Goal: Task Accomplishment & Management: Complete application form

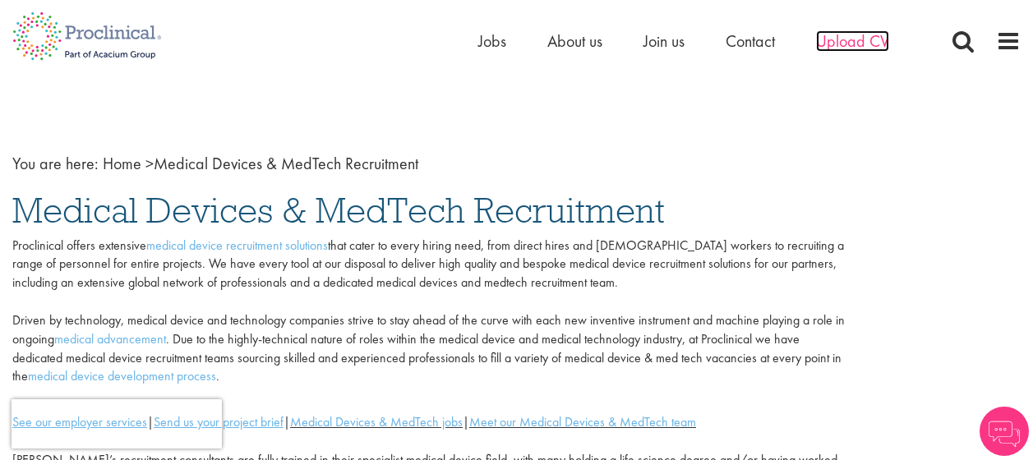
click at [864, 39] on span "Upload CV" at bounding box center [852, 40] width 73 height 21
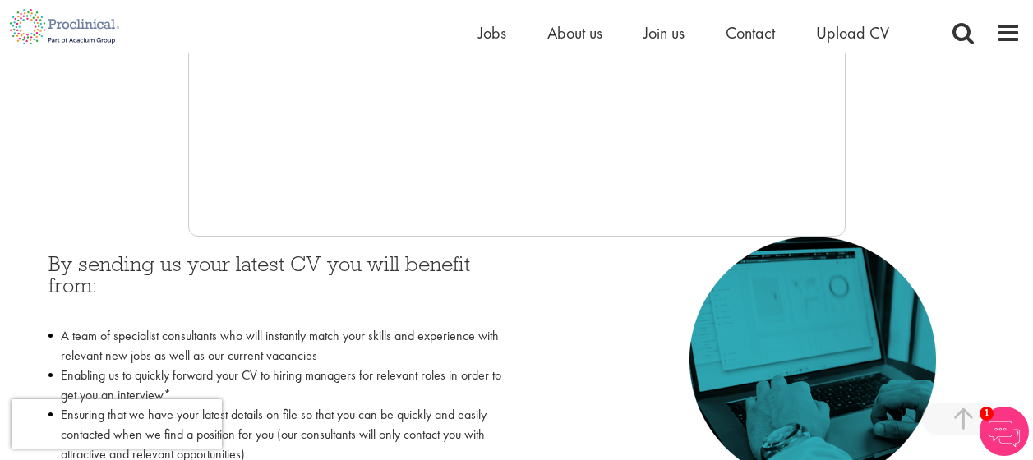
scroll to position [429, 0]
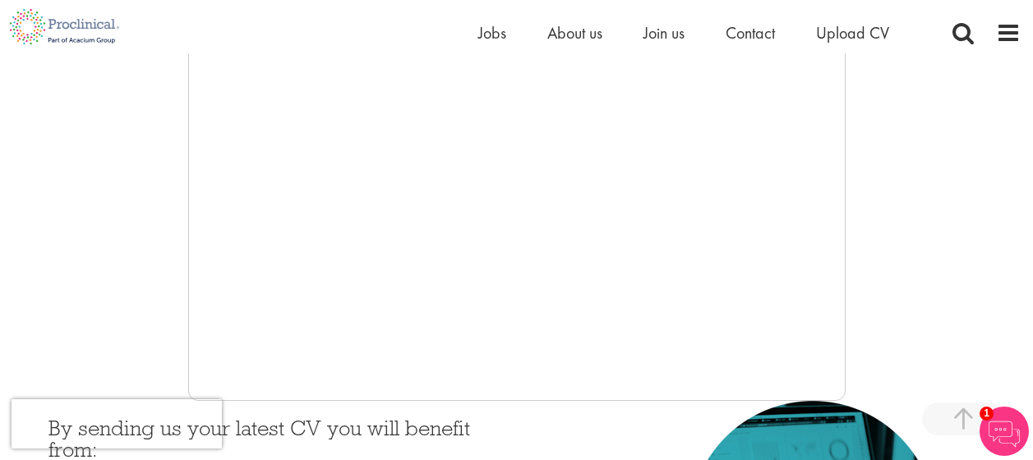
click at [288, 423] on h3 "By sending us your latest CV you will benefit from:" at bounding box center [276, 449] width 456 height 65
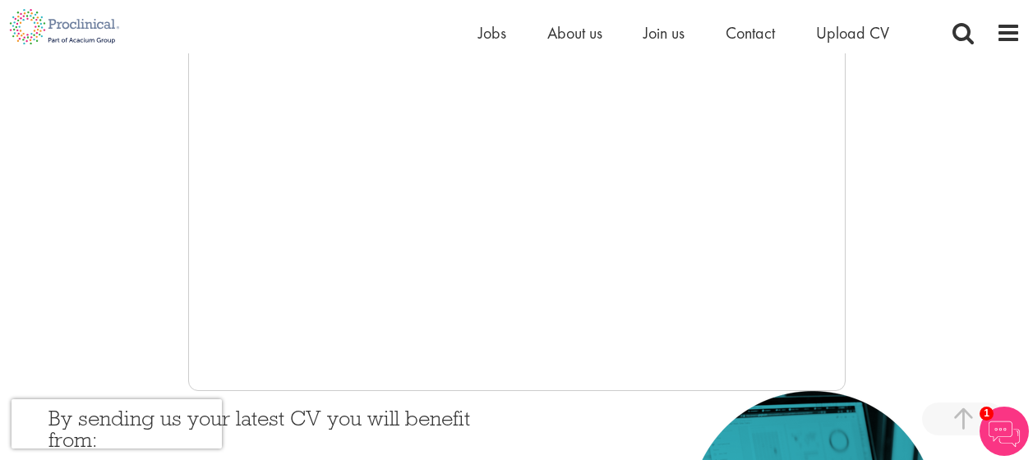
scroll to position [265, 0]
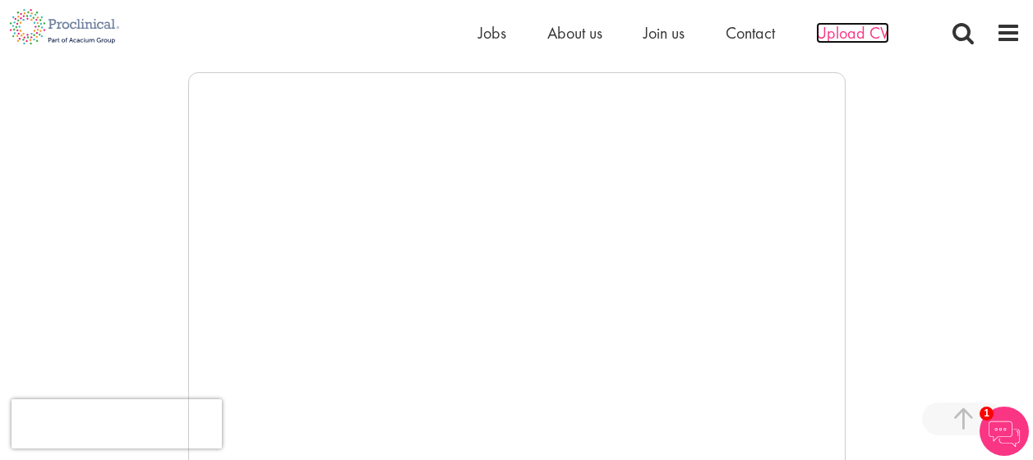
click at [853, 30] on span "Upload CV" at bounding box center [852, 32] width 73 height 21
